Goal: Task Accomplishment & Management: Complete application form

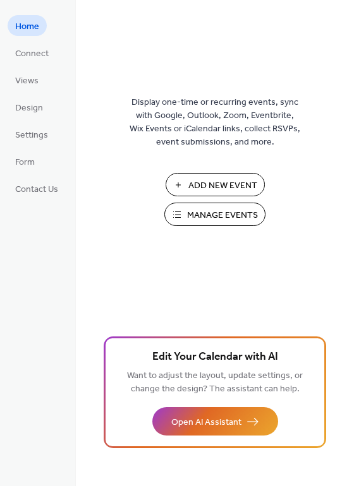
click at [239, 218] on span "Manage Events" at bounding box center [222, 215] width 71 height 13
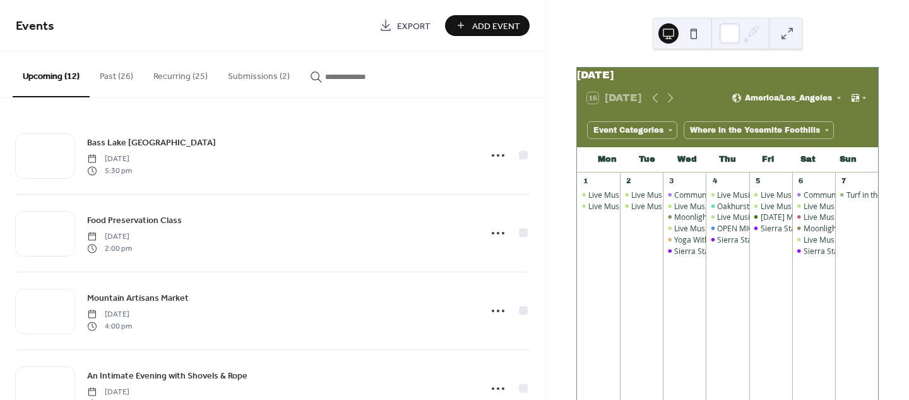
click at [266, 72] on button "Submissions (2)" at bounding box center [259, 73] width 82 height 45
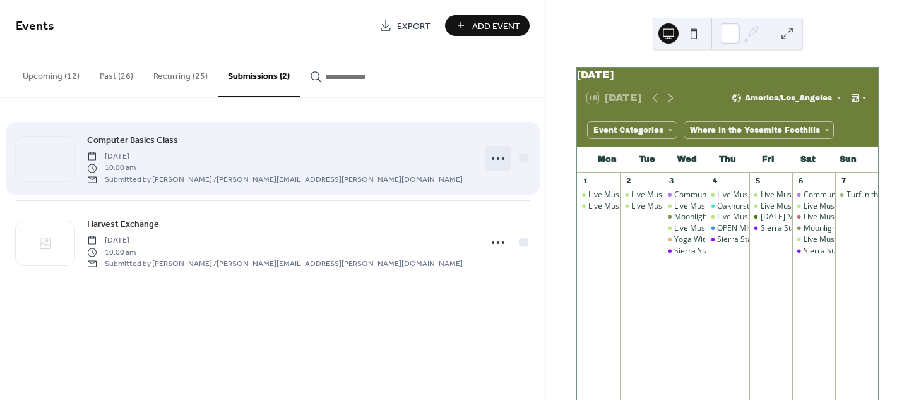
click at [496, 161] on icon at bounding box center [498, 158] width 20 height 20
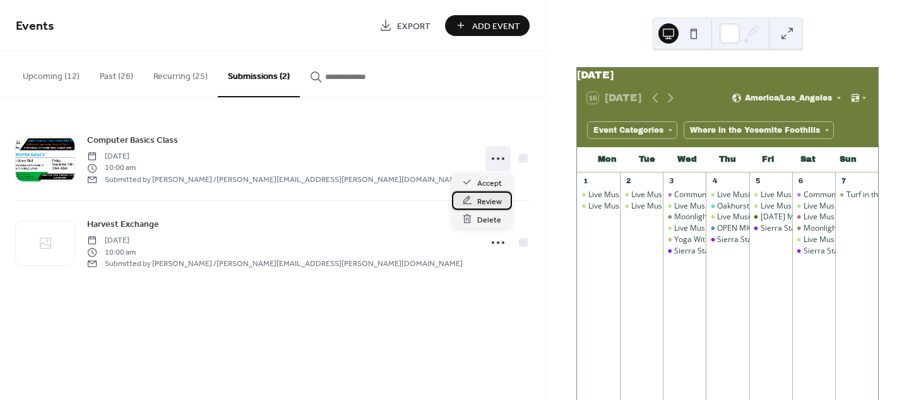
click at [471, 199] on icon at bounding box center [467, 200] width 10 height 10
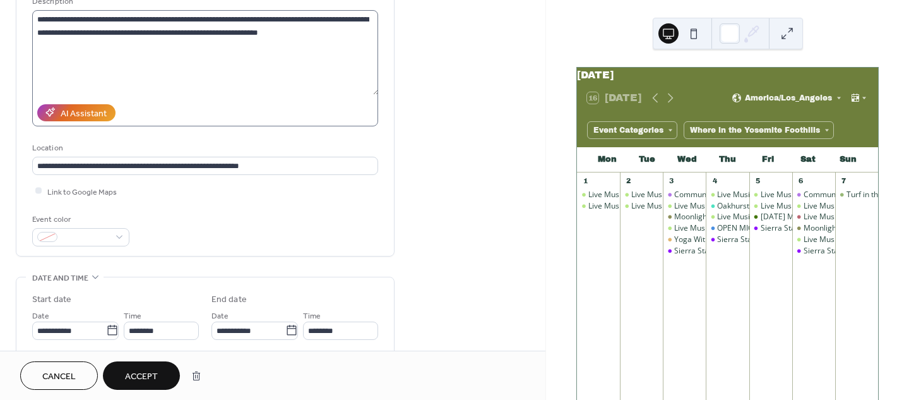
scroll to position [217, 0]
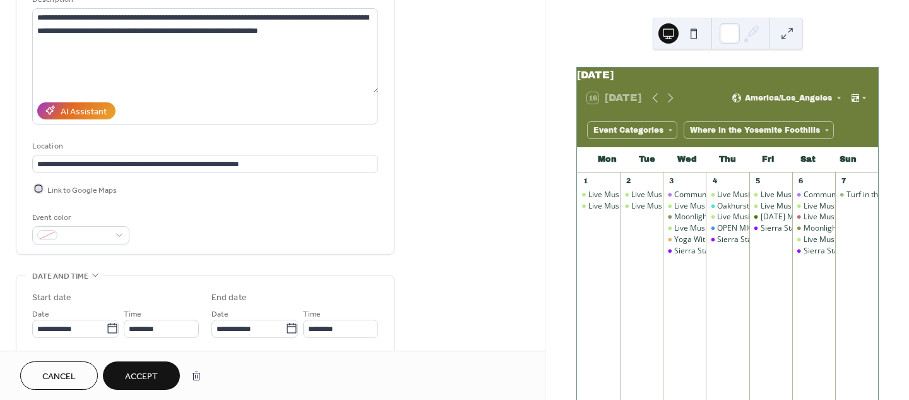
click at [37, 186] on div at bounding box center [38, 189] width 6 height 6
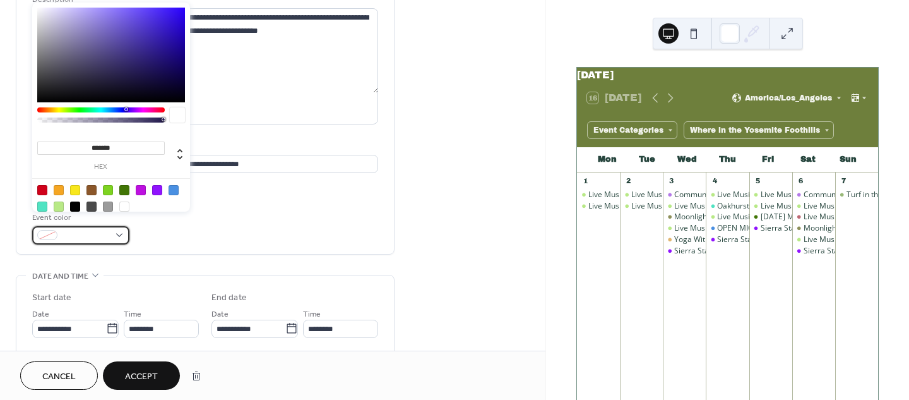
click at [91, 229] on span at bounding box center [86, 235] width 47 height 13
click at [124, 189] on div at bounding box center [124, 190] width 10 height 10
type input "*******"
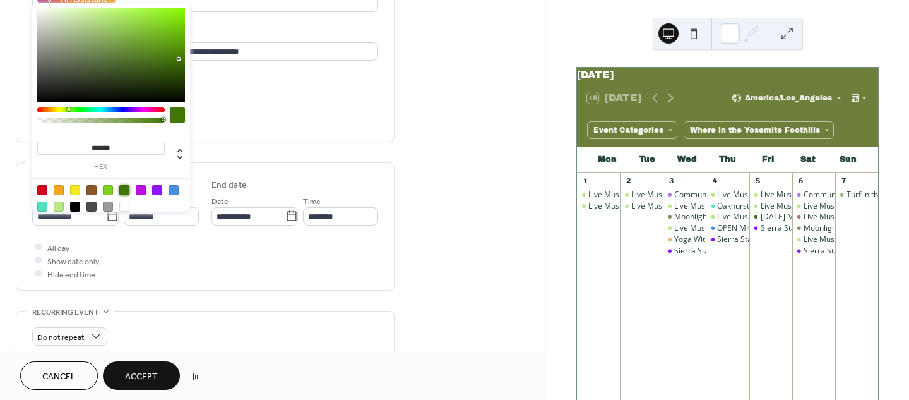
scroll to position [331, 0]
click at [219, 239] on div "All day Show date only Hide end time" at bounding box center [205, 259] width 346 height 40
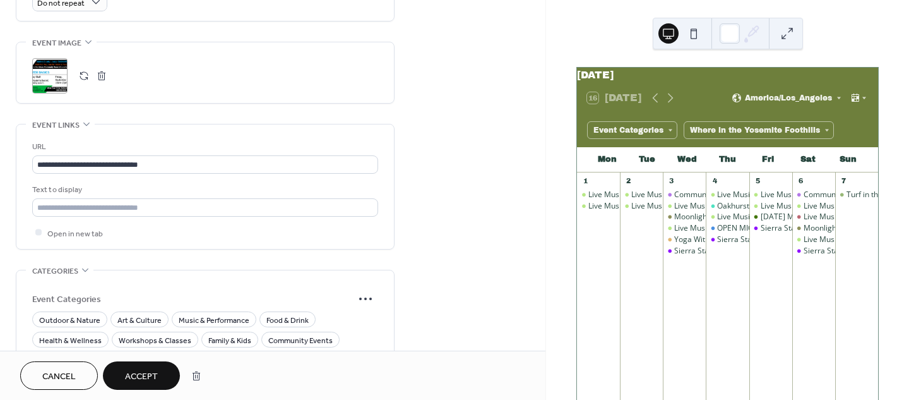
scroll to position [684, 0]
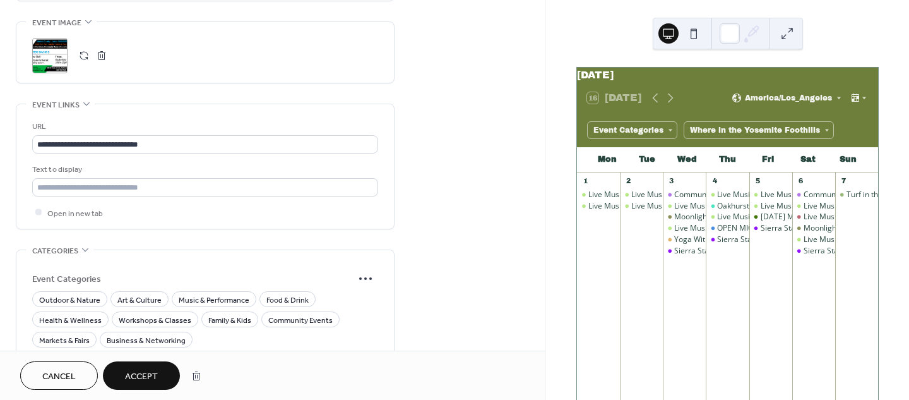
click at [54, 40] on div ";" at bounding box center [49, 55] width 35 height 35
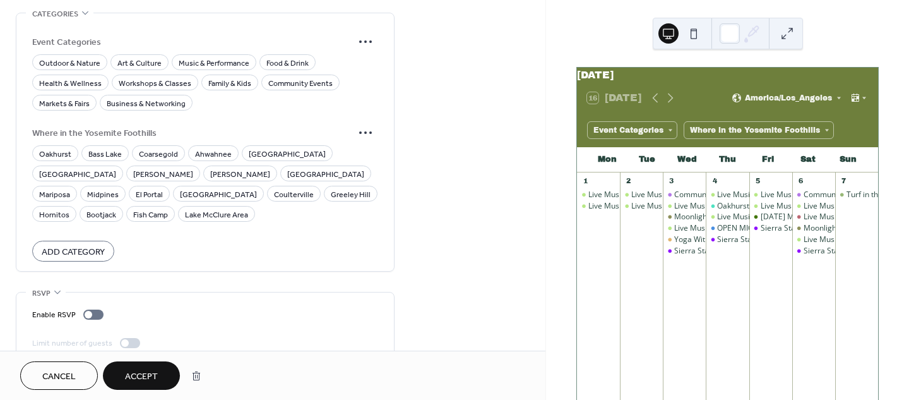
scroll to position [876, 0]
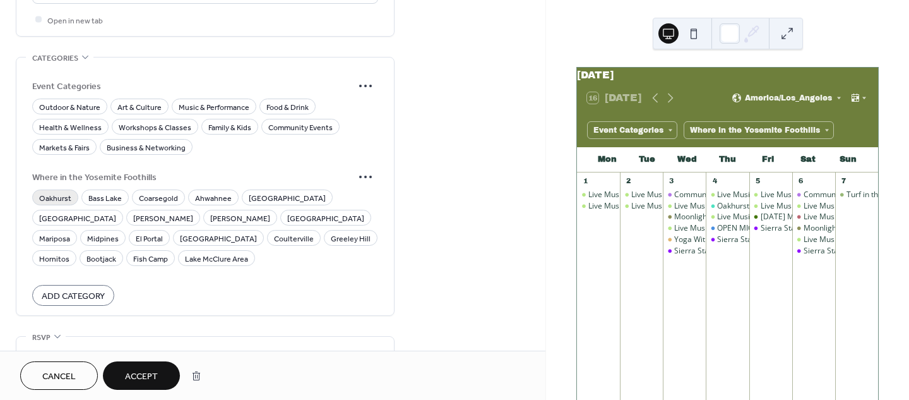
click at [57, 191] on span "Oakhurst" at bounding box center [55, 197] width 32 height 13
click at [208, 121] on span "Family & Kids" at bounding box center [229, 127] width 43 height 13
click at [153, 121] on span "Workshops & Classes" at bounding box center [155, 127] width 73 height 13
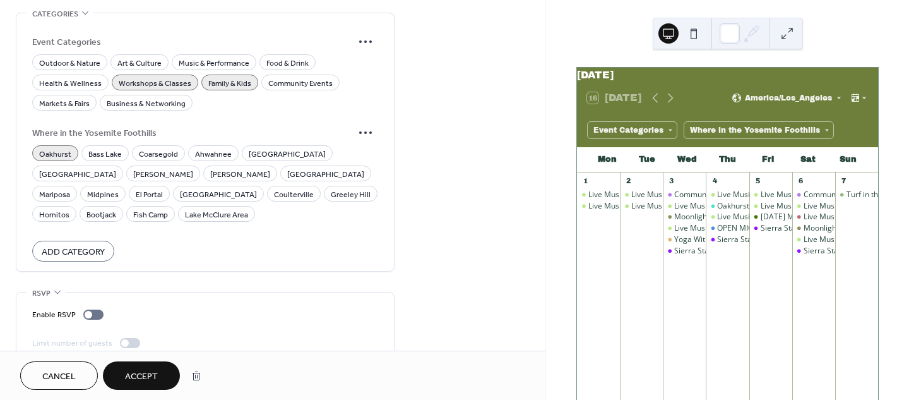
click at [140, 382] on span "Accept" at bounding box center [141, 376] width 33 height 13
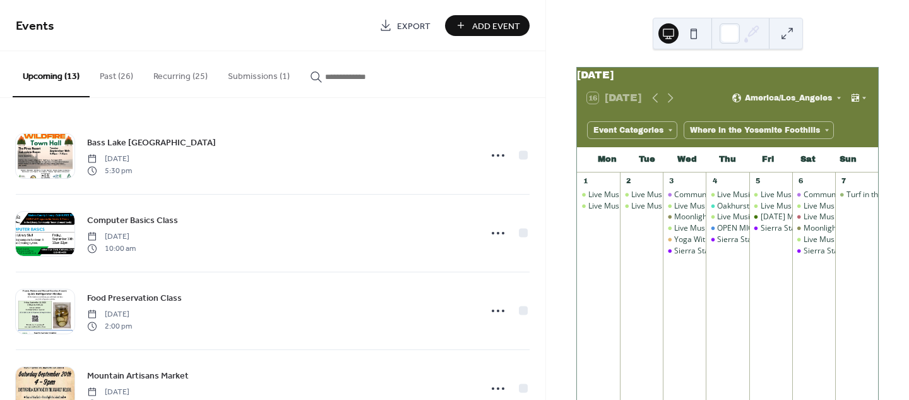
click at [266, 73] on button "Submissions (1)" at bounding box center [259, 73] width 82 height 45
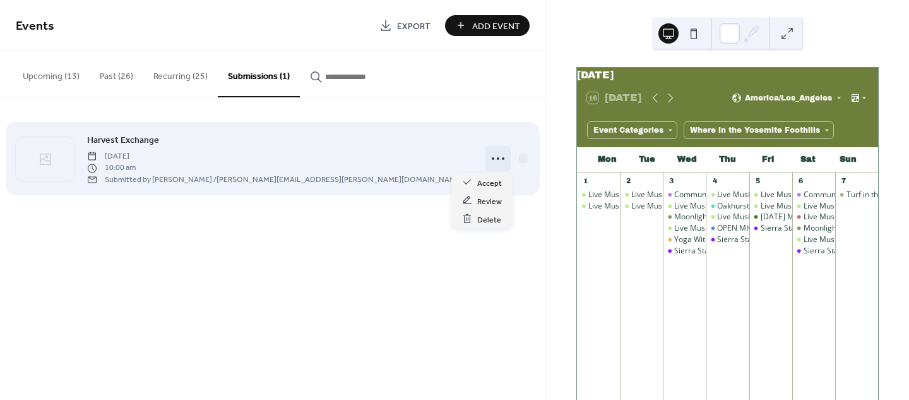
click at [492, 160] on icon at bounding box center [498, 158] width 20 height 20
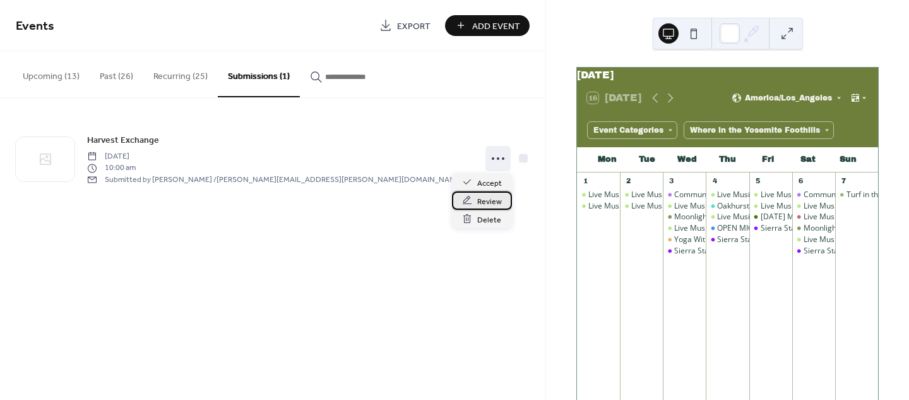
click at [468, 202] on icon at bounding box center [467, 200] width 10 height 10
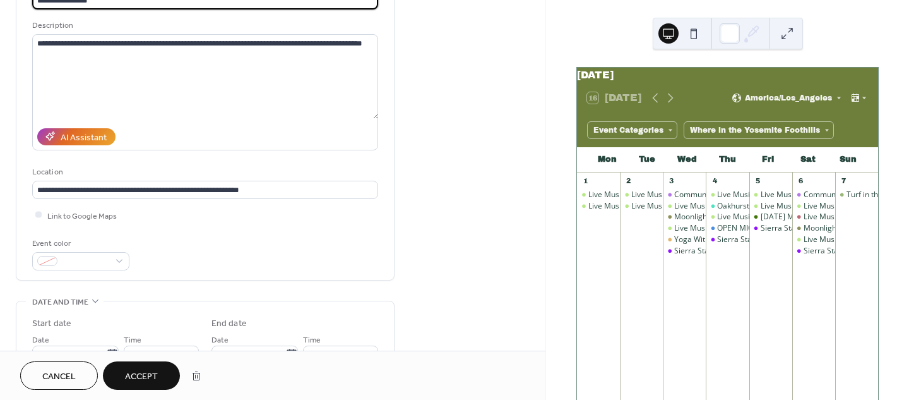
scroll to position [197, 0]
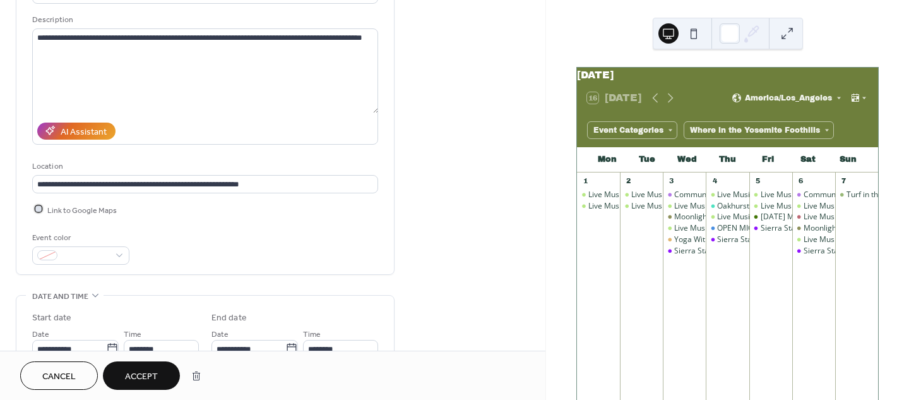
click at [39, 206] on div at bounding box center [38, 209] width 6 height 6
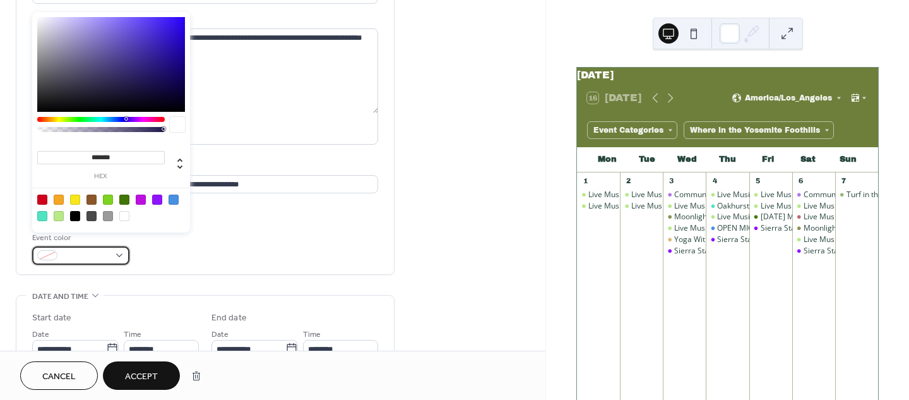
click at [71, 249] on span at bounding box center [86, 255] width 47 height 13
click at [110, 199] on div at bounding box center [108, 199] width 10 height 10
type input "*******"
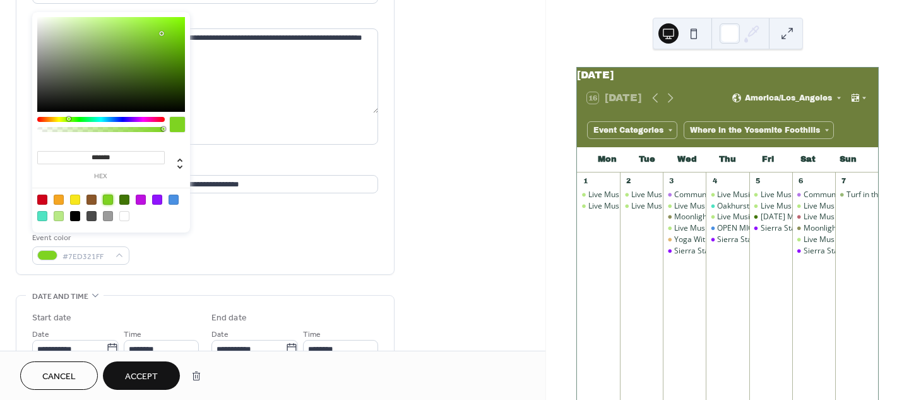
click at [217, 203] on div "Link to Google Maps" at bounding box center [205, 209] width 346 height 13
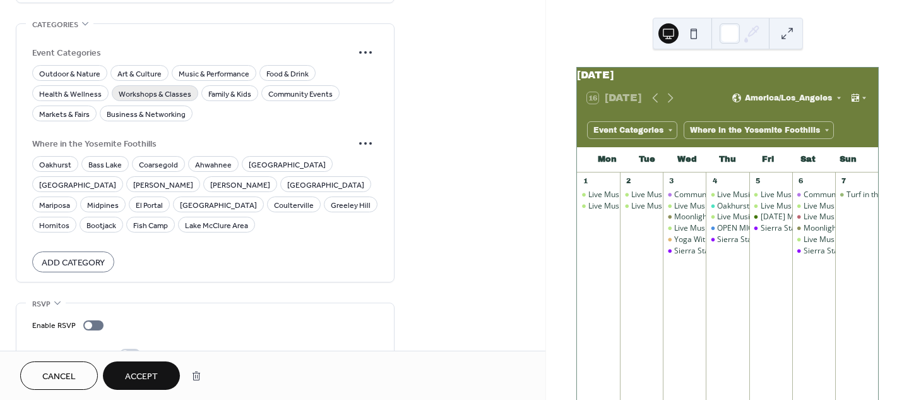
scroll to position [905, 0]
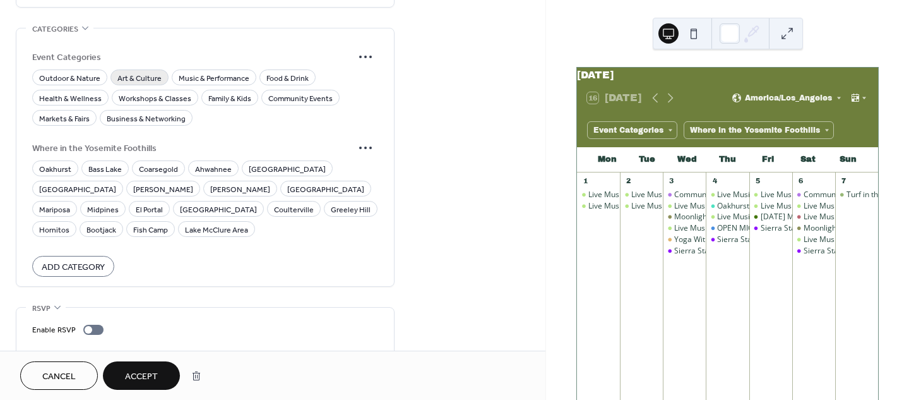
click at [143, 71] on span "Art & Culture" at bounding box center [139, 77] width 44 height 13
click at [268, 71] on span "Food & Drink" at bounding box center [287, 77] width 42 height 13
click at [278, 92] on span "Community Events" at bounding box center [300, 98] width 64 height 13
click at [246, 90] on div "Family & Kids" at bounding box center [229, 98] width 57 height 16
click at [56, 162] on span "Oakhurst" at bounding box center [55, 168] width 32 height 13
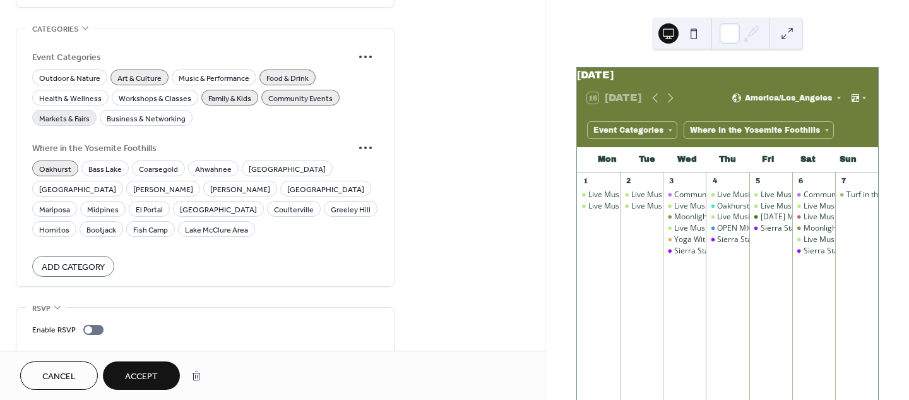
click at [69, 112] on span "Markets & Fairs" at bounding box center [64, 118] width 51 height 13
click at [155, 374] on span "Accept" at bounding box center [141, 376] width 33 height 13
